Goal: Task Accomplishment & Management: Manage account settings

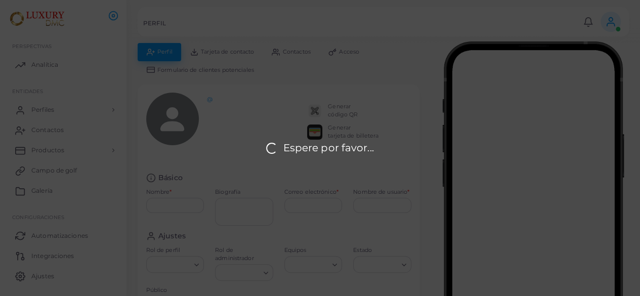
type input "**********"
type textarea "**********"
type input "**********"
type input "********"
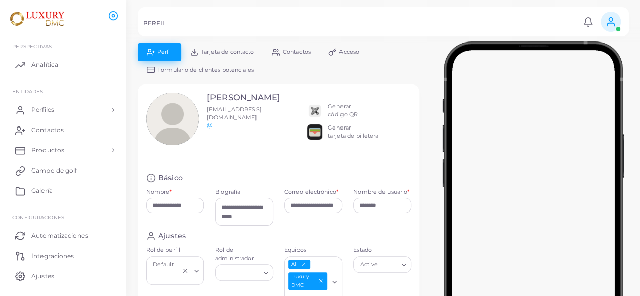
click at [403, 99] on div "Generar código QR Generar tarjeta de billetera" at bounding box center [359, 119] width 104 height 53
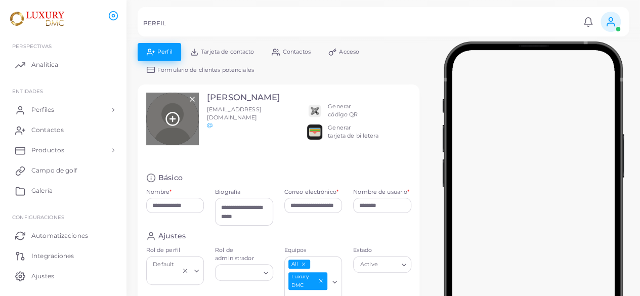
click at [176, 120] on icon at bounding box center [172, 118] width 15 height 15
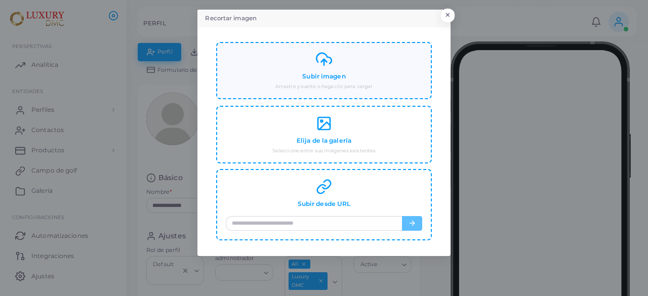
click at [333, 67] on div "Subir imagen Arrastre y suelte o haga clic para cargar" at bounding box center [324, 70] width 196 height 39
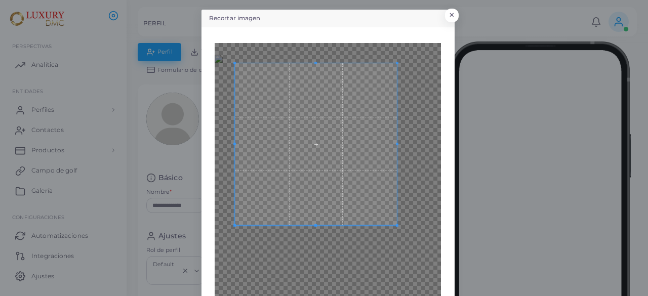
drag, startPoint x: 439, startPoint y: 157, endPoint x: 415, endPoint y: 85, distance: 76.2
click at [415, 85] on div "Atrás Cultivo" at bounding box center [328, 214] width 242 height 363
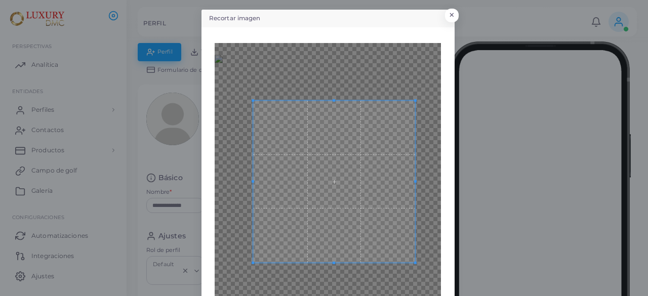
click at [354, 150] on span at bounding box center [334, 182] width 162 height 162
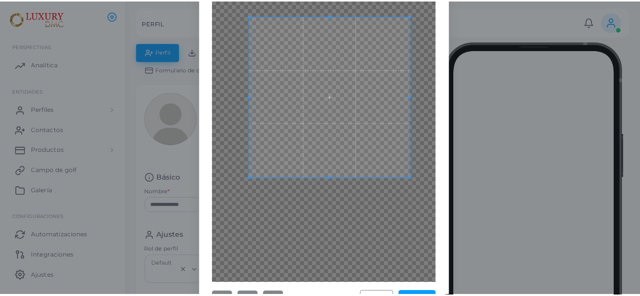
scroll to position [115, 0]
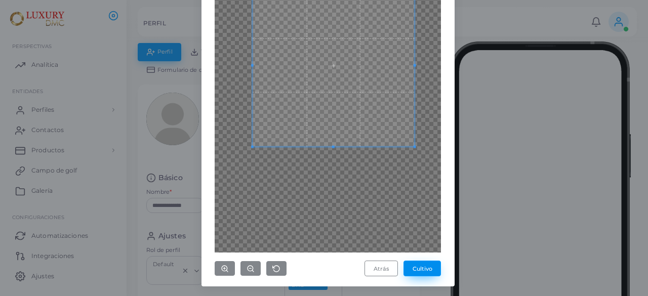
click at [426, 269] on font "Cultivo" at bounding box center [423, 268] width 20 height 7
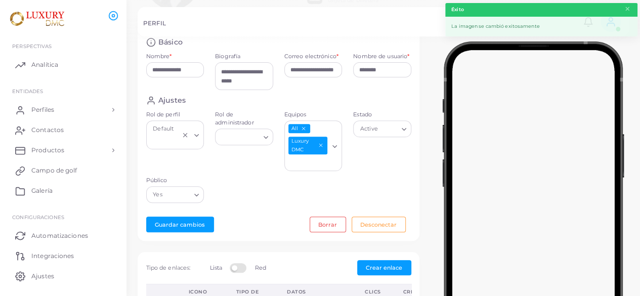
scroll to position [152, 0]
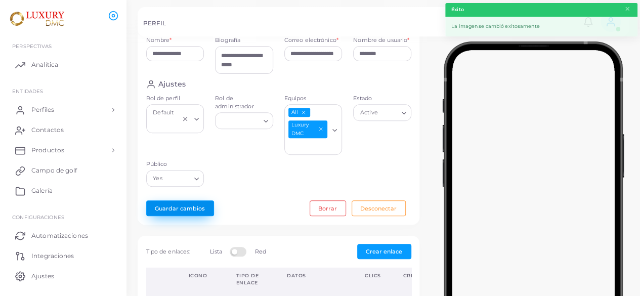
click at [166, 207] on font "Guardar cambios" at bounding box center [180, 208] width 50 height 7
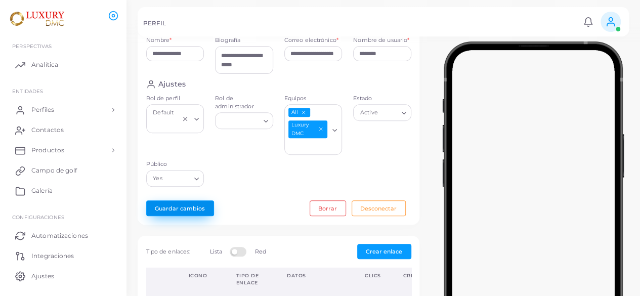
click at [194, 205] on font "Guardar cambios" at bounding box center [180, 208] width 50 height 7
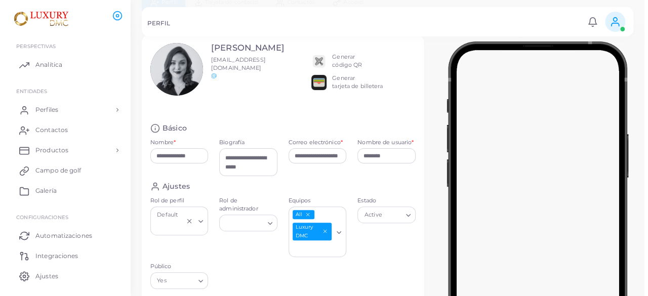
scroll to position [0, 0]
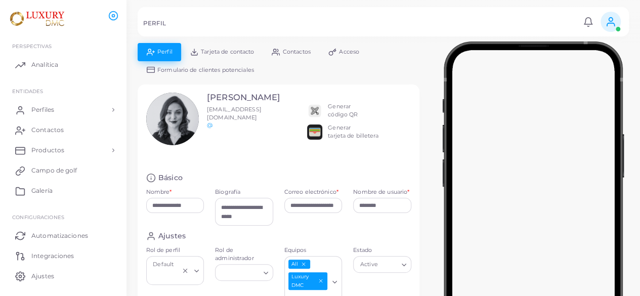
click at [346, 51] on font "Acceso" at bounding box center [349, 51] width 20 height 7
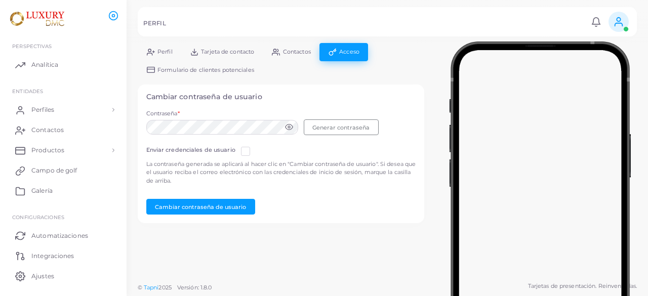
click at [285, 126] on icon at bounding box center [289, 127] width 8 height 8
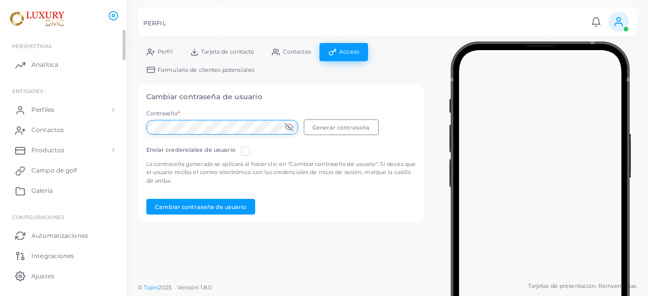
click at [0, 133] on div "**********" at bounding box center [324, 148] width 648 height 296
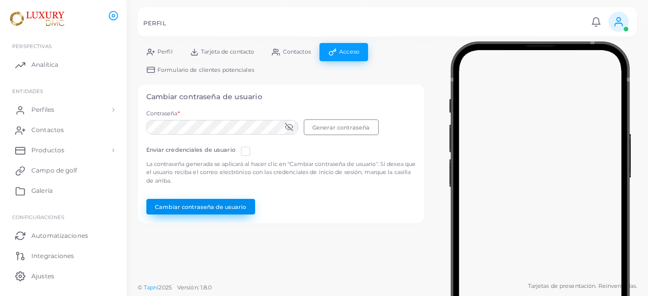
click at [213, 207] on font "Cambiar contraseña de usuario" at bounding box center [200, 206] width 91 height 7
click at [96, 77] on ul "PERSPECTIVAS Analítica ENTIDADES Perfiles Perfiles Plantillas de perfil Plantil…" at bounding box center [63, 179] width 127 height 298
click at [47, 101] on link "Perfiles" at bounding box center [63, 110] width 111 height 20
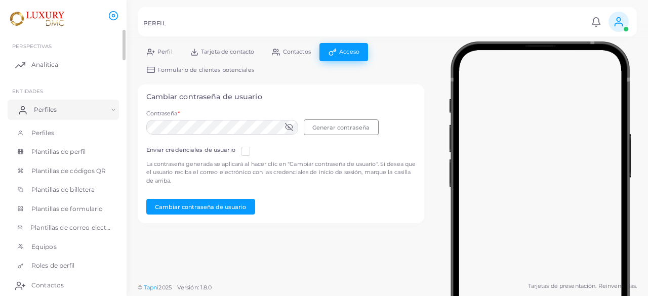
click at [54, 100] on link "Perfiles" at bounding box center [63, 110] width 111 height 20
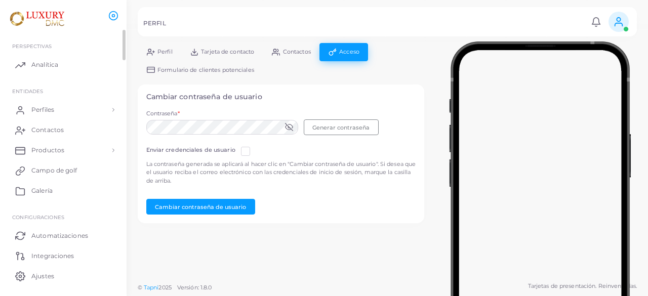
click at [30, 15] on img at bounding box center [37, 19] width 56 height 19
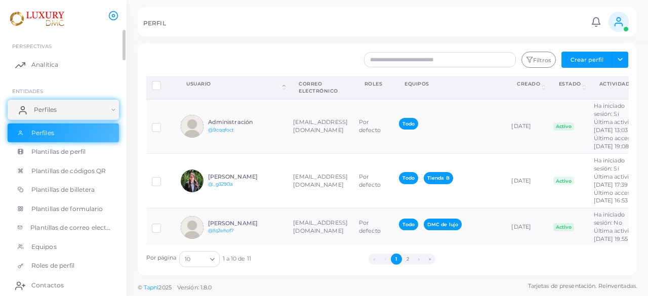
click at [112, 107] on link "Perfiles" at bounding box center [63, 110] width 111 height 20
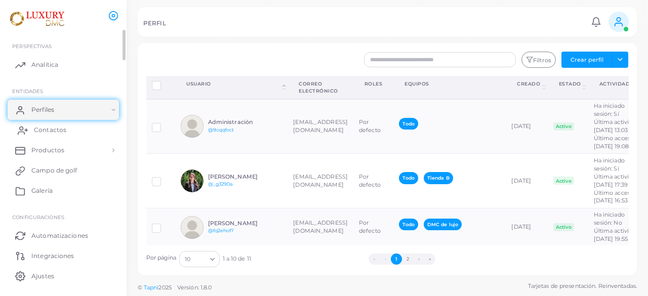
click at [67, 135] on link "Contactos" at bounding box center [63, 130] width 111 height 20
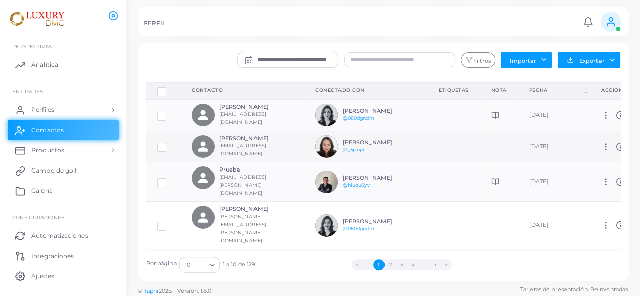
scroll to position [0, 6]
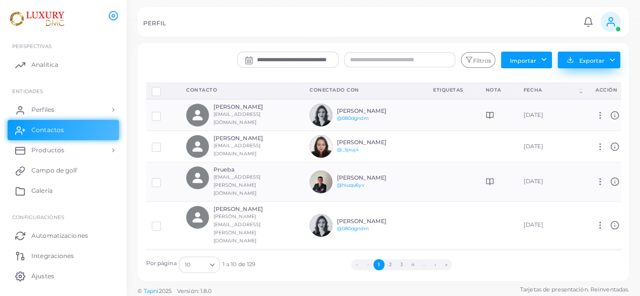
click at [581, 54] on button "Exportar" at bounding box center [589, 60] width 63 height 17
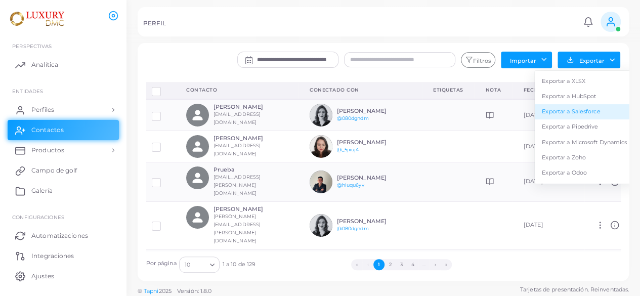
scroll to position [3, 0]
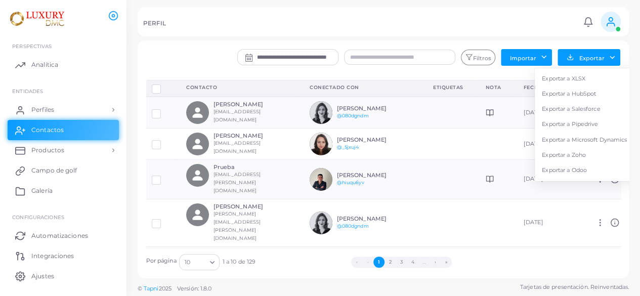
click at [402, 80] on th "Conectado con" at bounding box center [361, 88] width 124 height 17
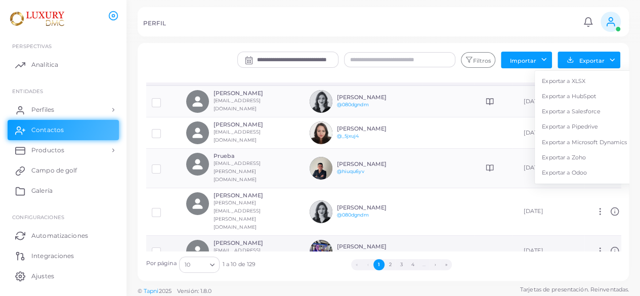
scroll to position [0, 0]
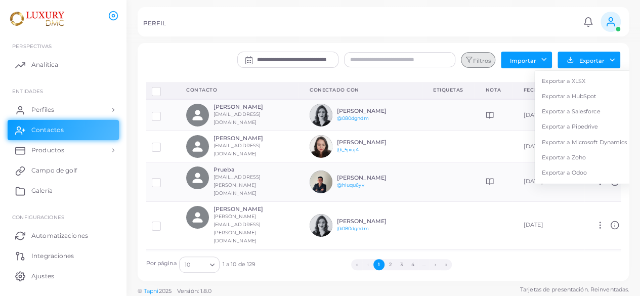
click at [491, 58] on font "Filtros" at bounding box center [482, 60] width 18 height 7
